Goal: Check status: Check status

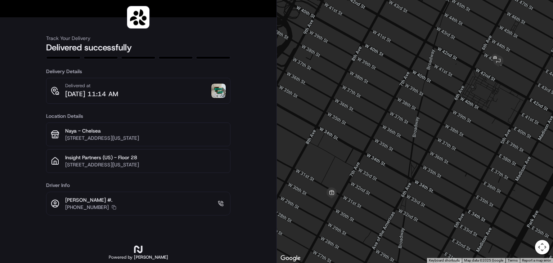
click at [223, 93] on img at bounding box center [218, 91] width 14 height 14
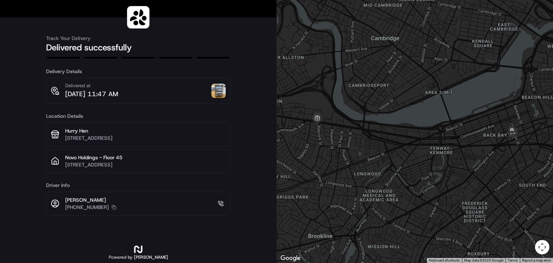
click at [220, 94] on img at bounding box center [218, 91] width 14 height 14
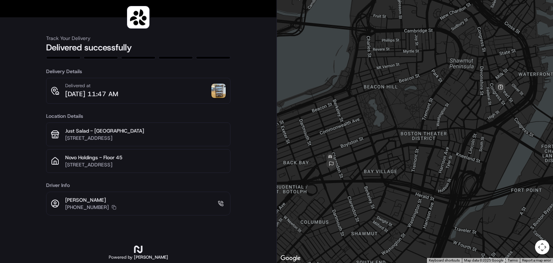
click at [223, 93] on img at bounding box center [218, 91] width 14 height 14
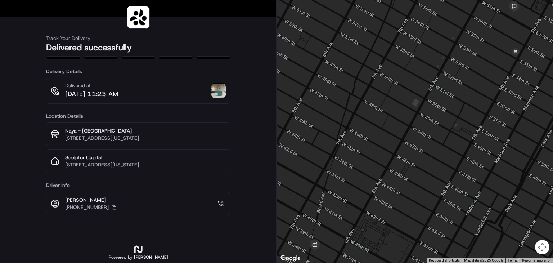
click at [220, 94] on img at bounding box center [218, 91] width 14 height 14
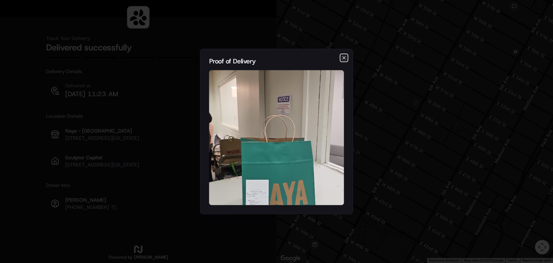
click at [342, 57] on icon "button" at bounding box center [344, 58] width 6 height 6
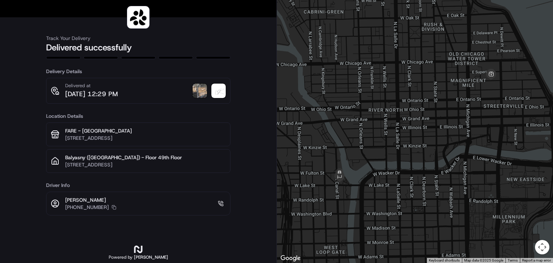
click at [198, 94] on img at bounding box center [200, 91] width 14 height 14
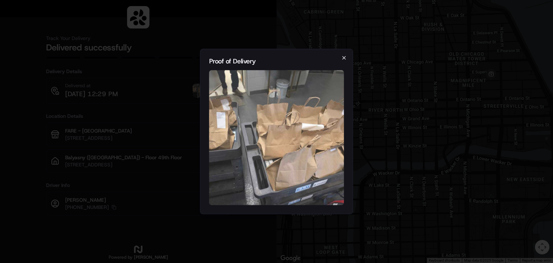
click at [343, 58] on icon "button" at bounding box center [344, 58] width 3 height 3
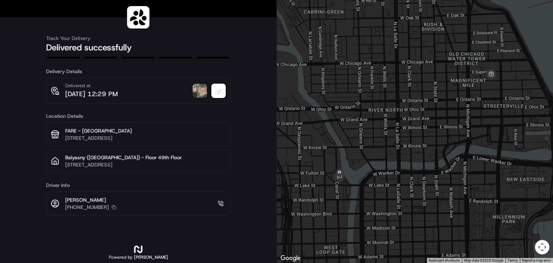
click at [198, 90] on img at bounding box center [200, 91] width 14 height 14
